Goal: Task Accomplishment & Management: Use online tool/utility

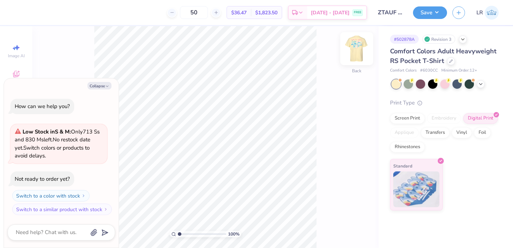
click at [356, 53] on img at bounding box center [356, 48] width 29 height 29
click at [354, 52] on img at bounding box center [356, 48] width 29 height 29
click at [97, 85] on button "Collapse" at bounding box center [99, 86] width 24 height 8
type textarea "x"
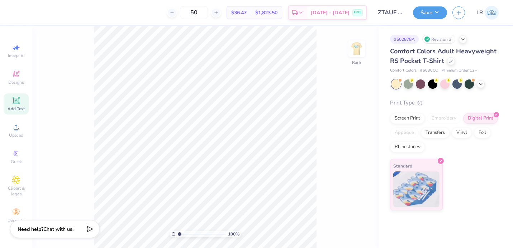
click at [10, 108] on span "Add Text" at bounding box center [16, 109] width 17 height 6
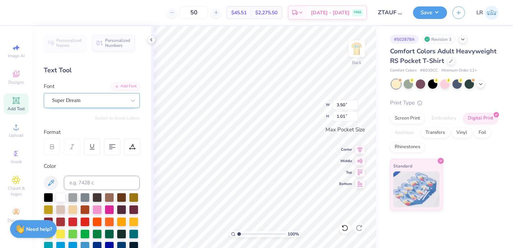
type textarea "ZTA"
click at [77, 102] on div "Super Dream" at bounding box center [88, 100] width 75 height 11
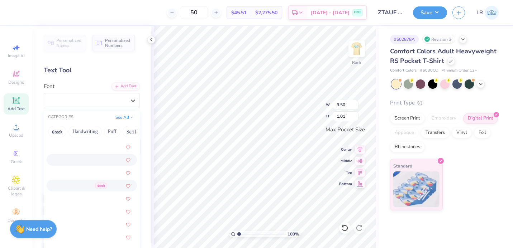
scroll to position [1054, 0]
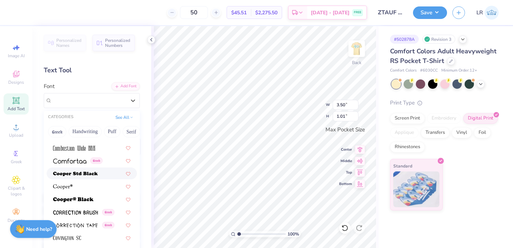
click at [67, 176] on img at bounding box center [75, 174] width 45 height 5
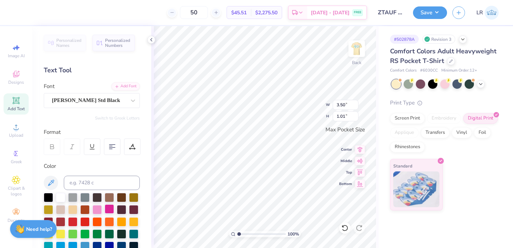
click at [113, 210] on div at bounding box center [109, 209] width 9 height 9
click at [96, 207] on div at bounding box center [96, 209] width 9 height 9
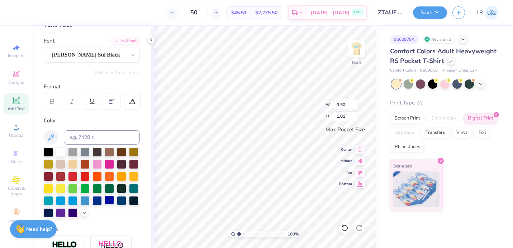
scroll to position [65, 0]
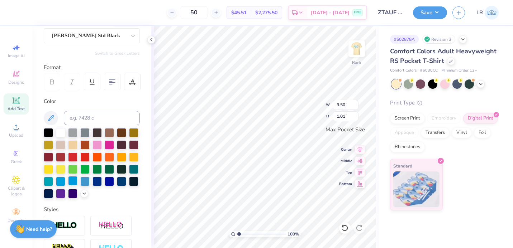
click at [72, 180] on div at bounding box center [72, 180] width 9 height 9
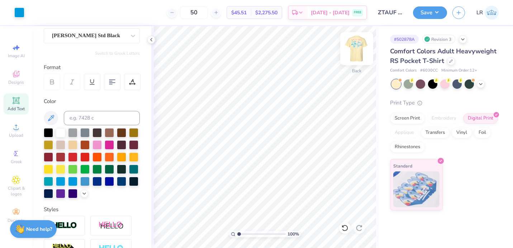
click at [357, 54] on img at bounding box center [356, 48] width 29 height 29
click at [362, 52] on img at bounding box center [356, 48] width 29 height 29
click at [353, 49] on img at bounding box center [356, 48] width 29 height 29
click at [352, 59] on img at bounding box center [356, 48] width 29 height 29
click at [357, 49] on img at bounding box center [356, 48] width 29 height 29
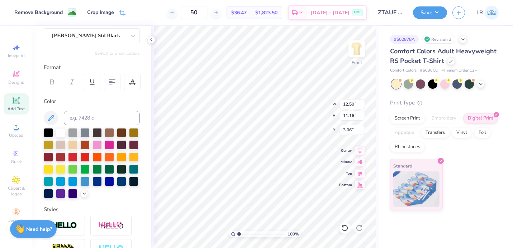
type input "11.05"
type input "9.87"
type input "10.12"
type input "9.04"
type input "3.00"
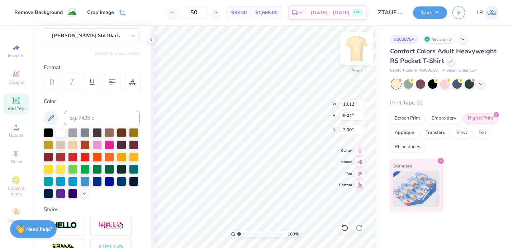
click at [352, 52] on img at bounding box center [356, 48] width 29 height 29
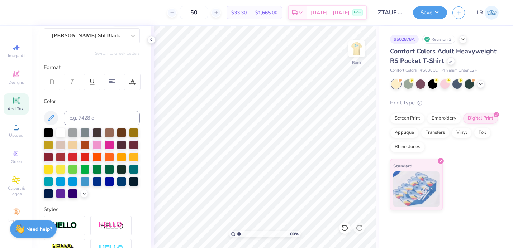
scroll to position [0, 0]
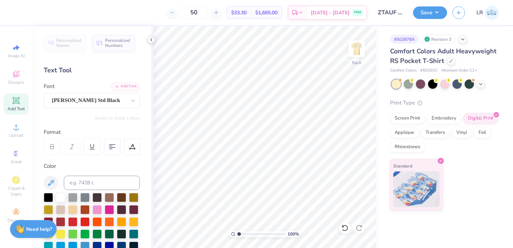
click at [152, 39] on icon at bounding box center [151, 40] width 6 height 6
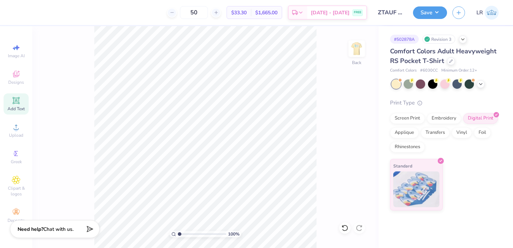
click at [12, 106] on div "Add Text" at bounding box center [16, 104] width 25 height 21
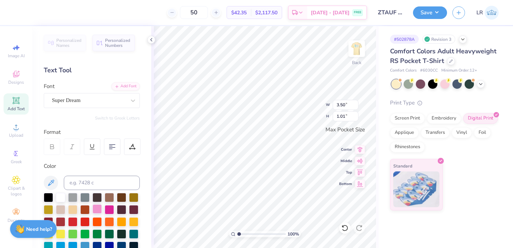
type textarea "ZTA"
click at [95, 210] on div at bounding box center [96, 209] width 9 height 9
click at [150, 38] on icon at bounding box center [151, 40] width 6 height 6
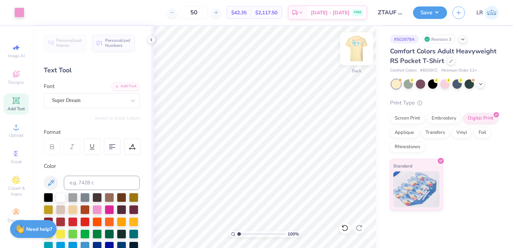
click at [358, 48] on img at bounding box center [356, 48] width 29 height 29
click at [406, 120] on div "Screen Print" at bounding box center [407, 117] width 35 height 11
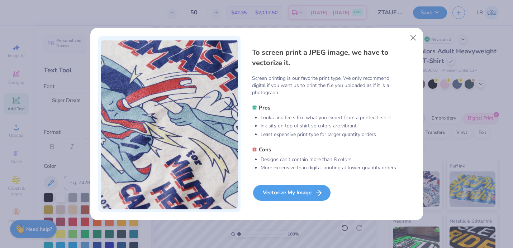
click at [278, 192] on div "Vectorize My Image" at bounding box center [291, 193] width 77 height 16
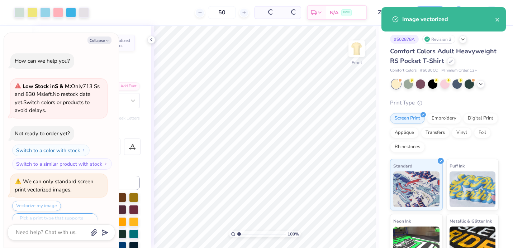
scroll to position [14, 0]
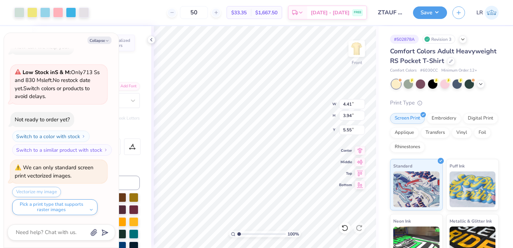
type textarea "x"
type input "8.47"
type input "7.57"
